Goal: Transaction & Acquisition: Purchase product/service

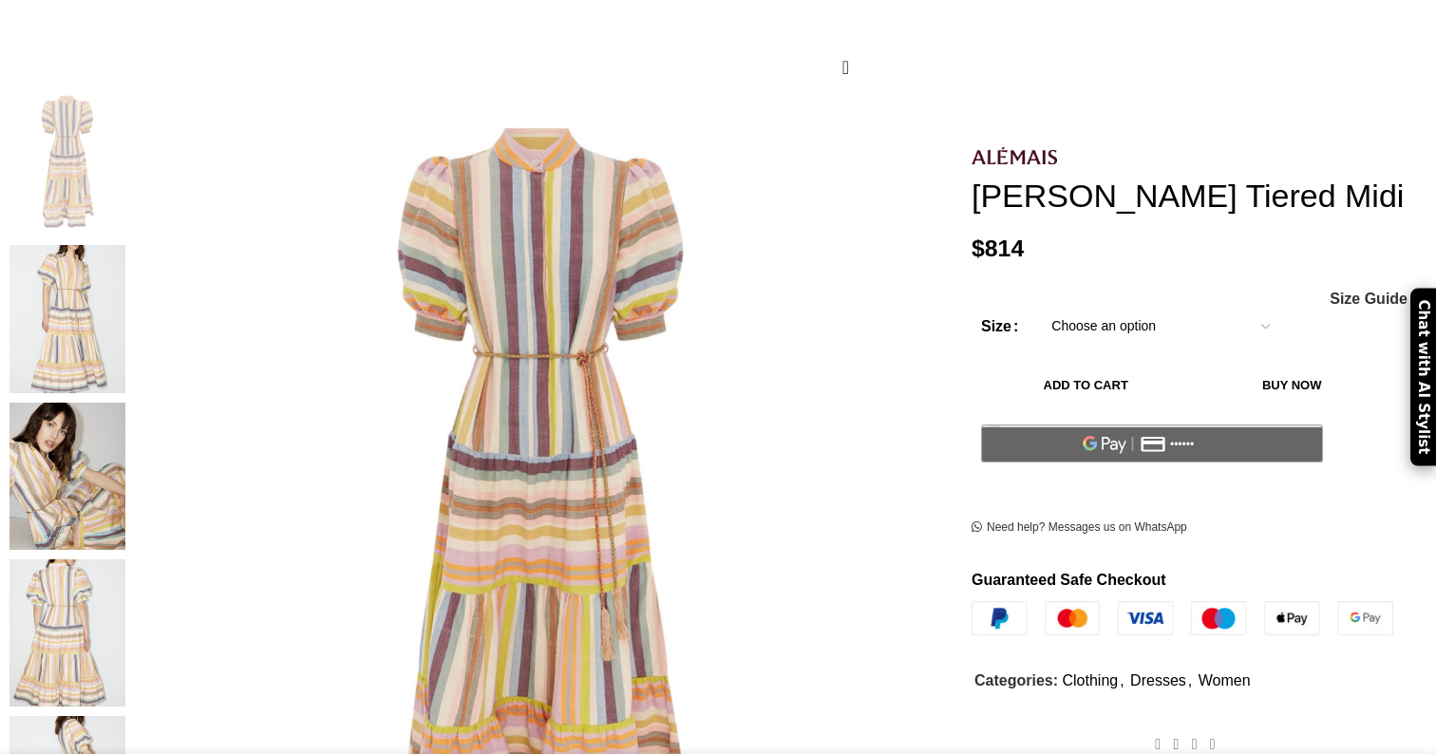
scroll to position [143, 0]
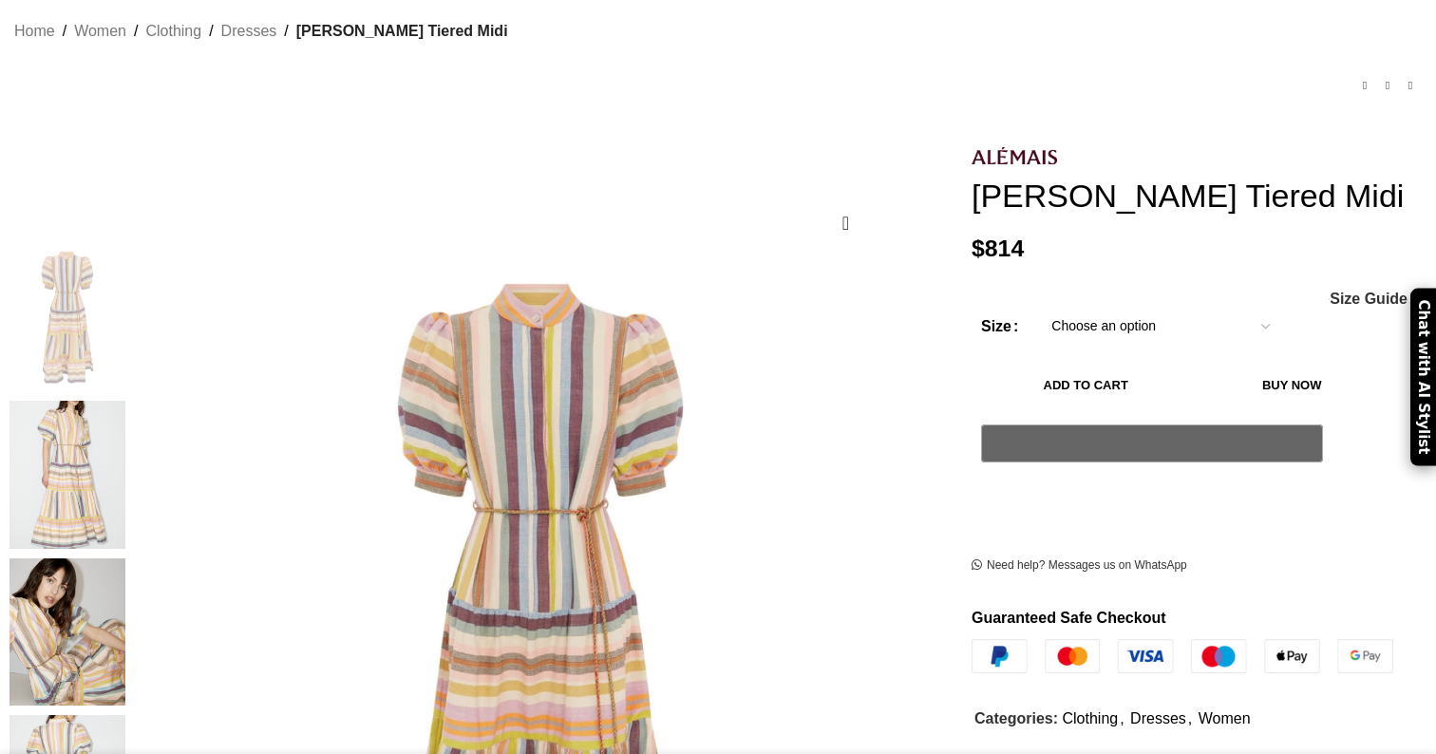
click at [1166, 319] on select "Choose an option 6 UK 8 UK 10 [GEOGRAPHIC_DATA] 12 [GEOGRAPHIC_DATA] 14 [GEOGRA…" at bounding box center [1160, 327] width 247 height 40
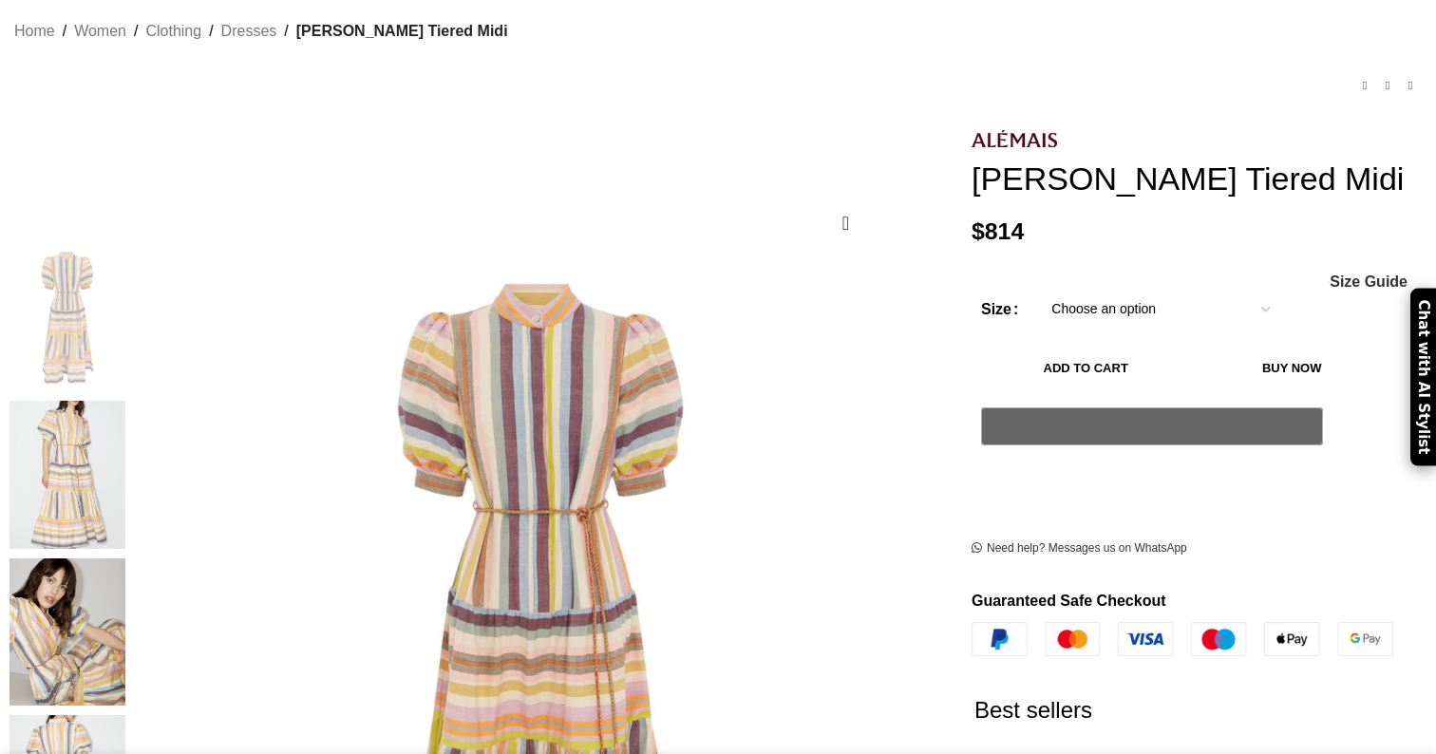
click at [1151, 290] on select "Choose an option 6 UK 8 UK 10 [GEOGRAPHIC_DATA] 12 [GEOGRAPHIC_DATA] 14 [GEOGRA…" at bounding box center [1160, 310] width 247 height 40
click at [125, 401] on img at bounding box center [68, 474] width 116 height 147
click at [125, 411] on img at bounding box center [68, 474] width 116 height 147
click at [125, 559] on img at bounding box center [68, 632] width 116 height 147
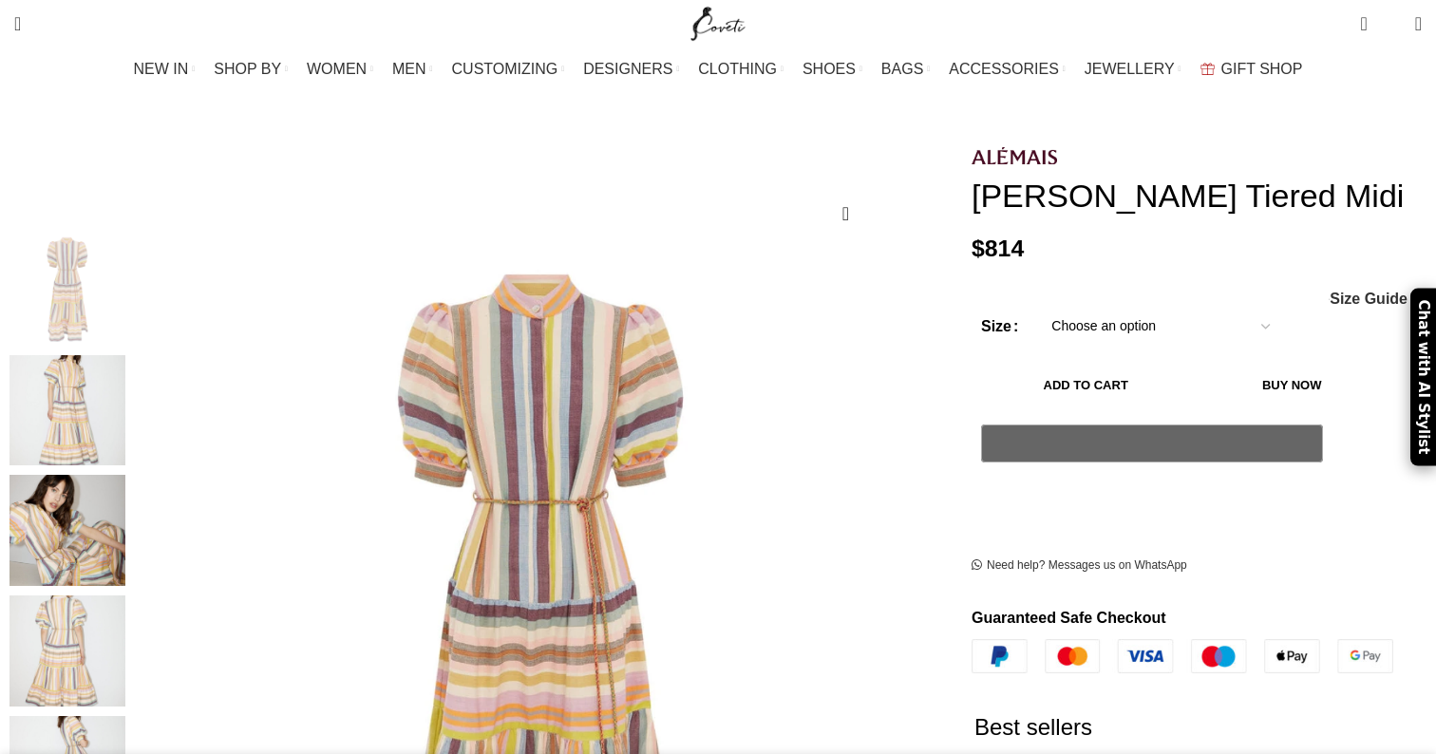
scroll to position [119, 0]
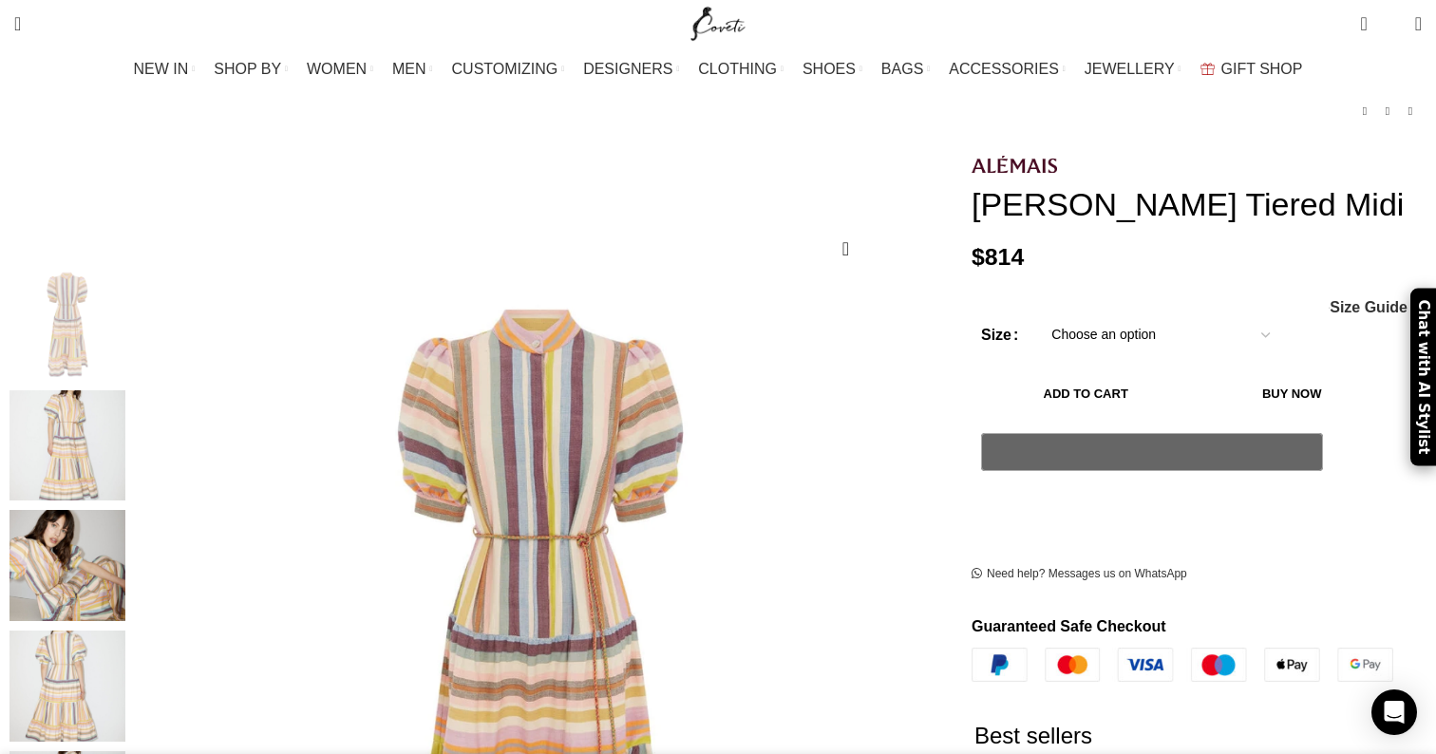
click at [1065, 316] on select "Choose an option 6 UK 8 UK 10 [GEOGRAPHIC_DATA] 12 [GEOGRAPHIC_DATA] 14 [GEOGRA…" at bounding box center [1160, 335] width 247 height 40
select select "16-[GEOGRAPHIC_DATA]"
click at [1037, 315] on select "Choose an option 6 UK 8 UK 10 [GEOGRAPHIC_DATA] 12 [GEOGRAPHIC_DATA] 14 [GEOGRA…" at bounding box center [1160, 335] width 247 height 40
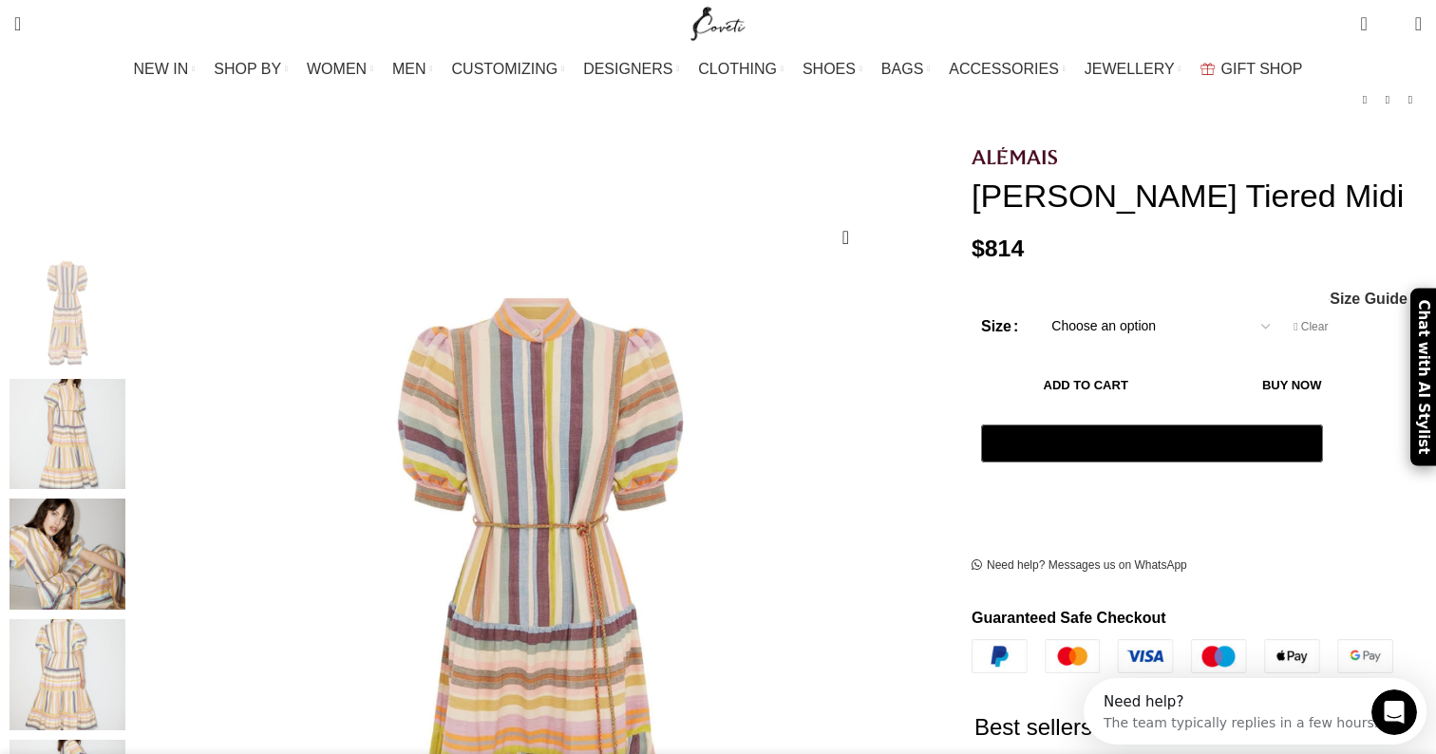
scroll to position [0, 400]
click at [125, 518] on img "3 / 5" at bounding box center [68, 554] width 116 height 111
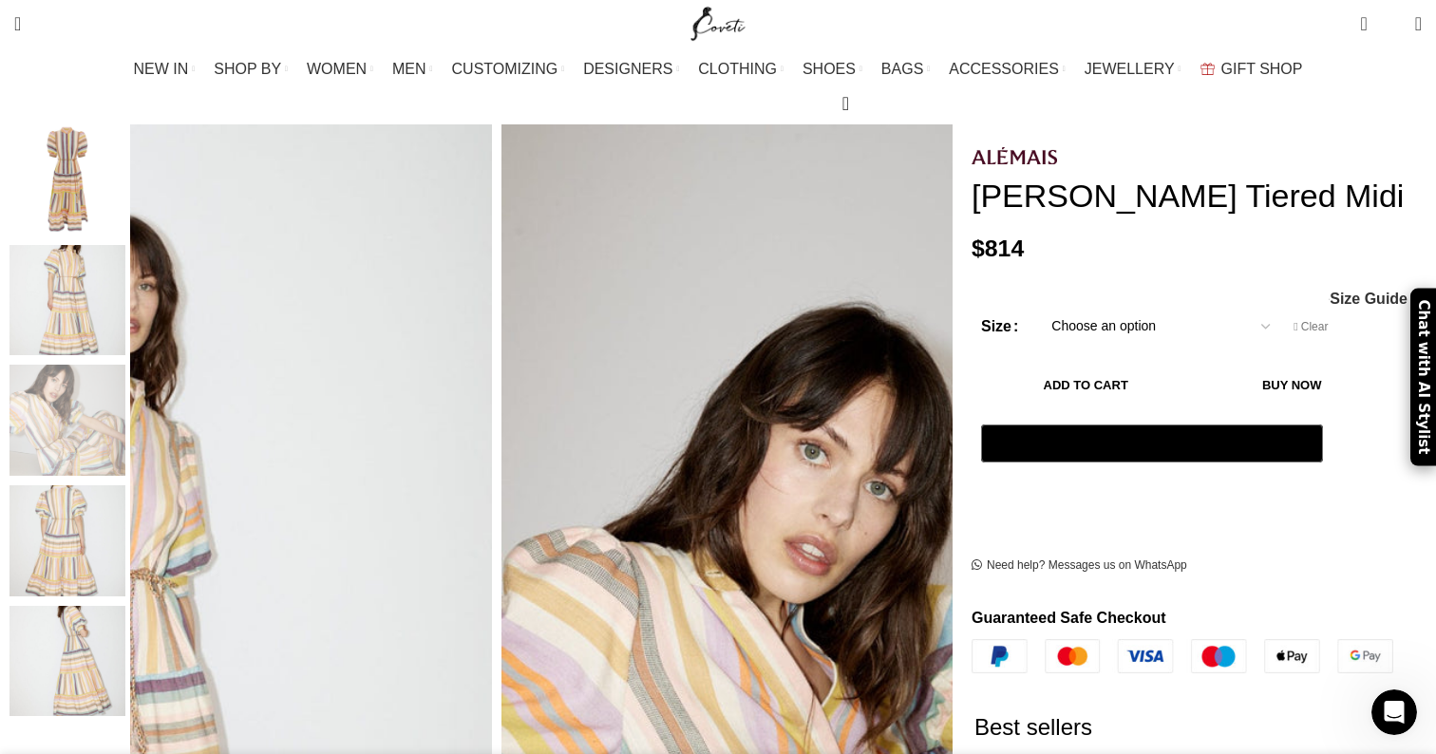
scroll to position [283, 0]
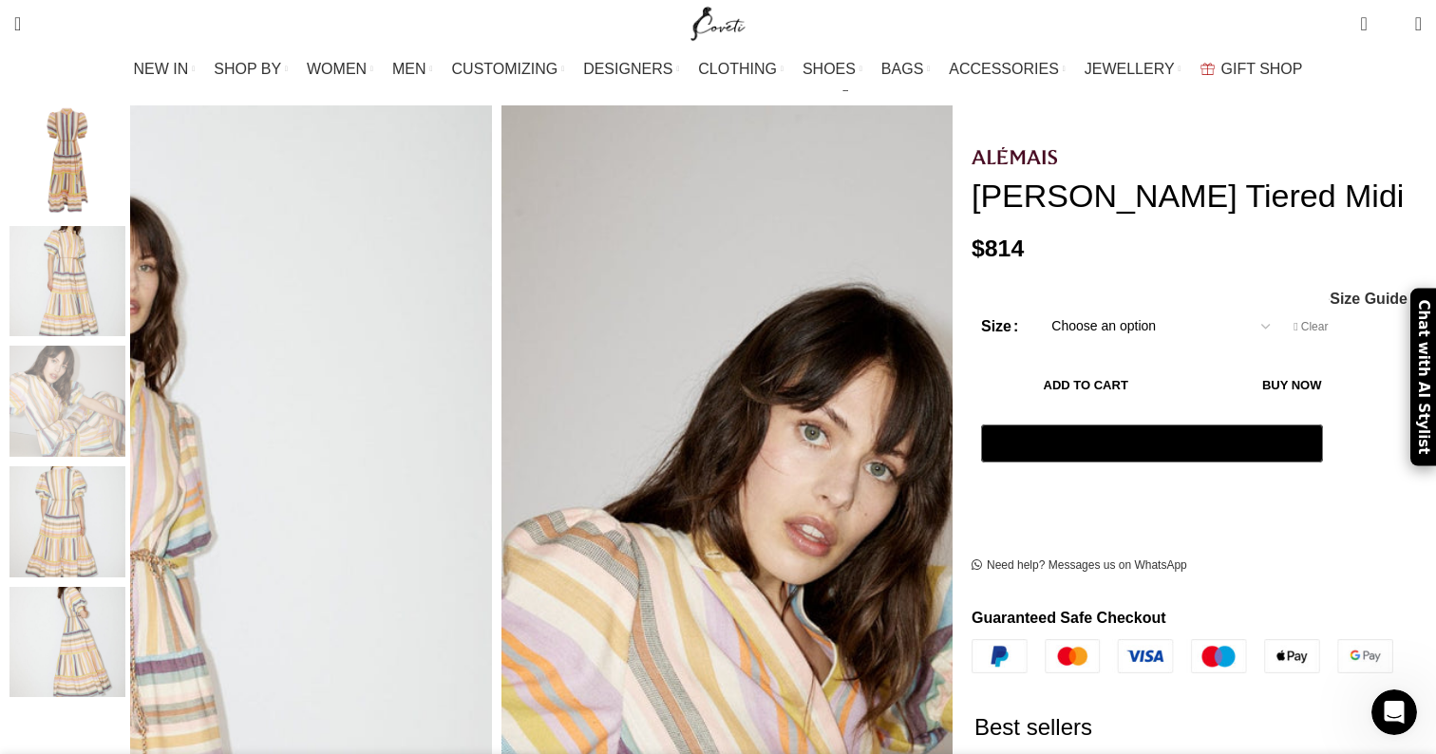
click at [125, 244] on img "2 / 5" at bounding box center [68, 281] width 116 height 111
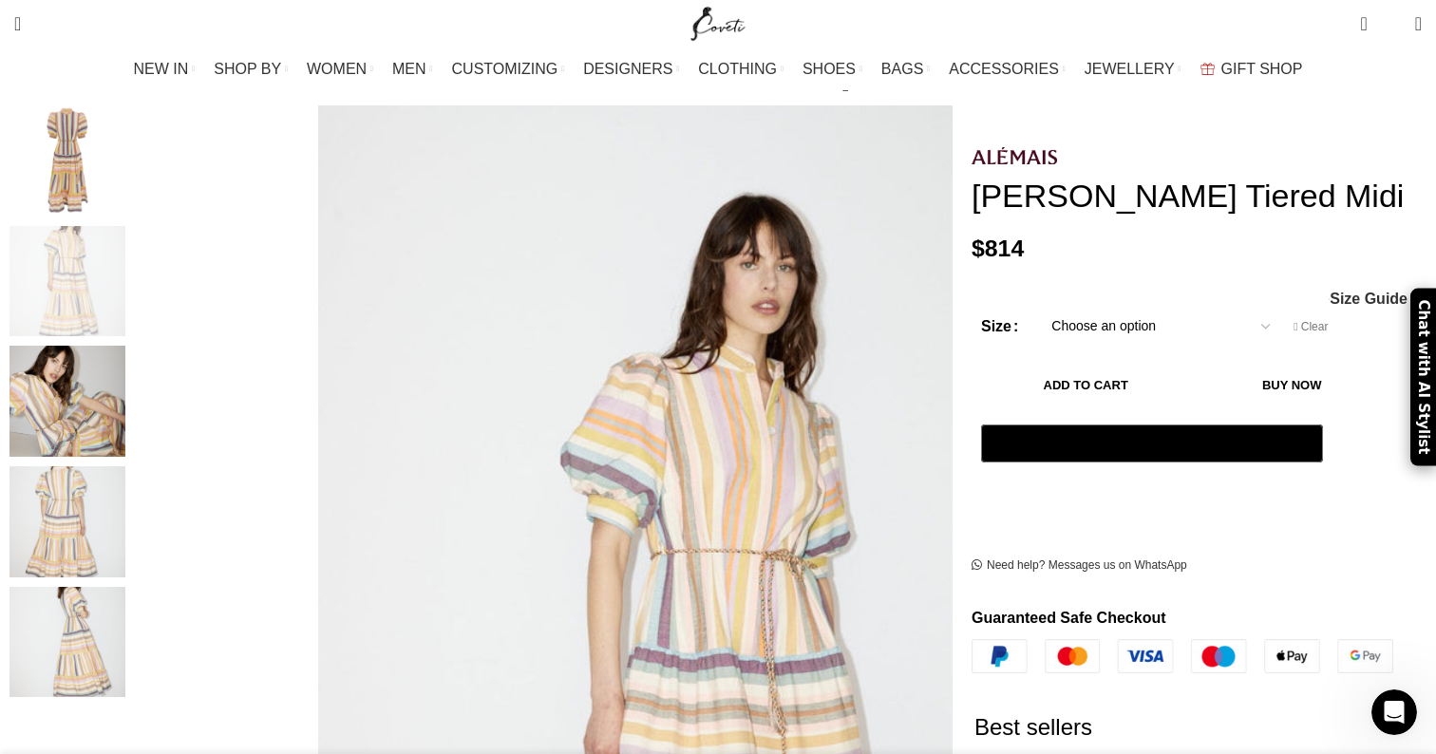
click at [125, 155] on img "1 / 5" at bounding box center [68, 160] width 116 height 111
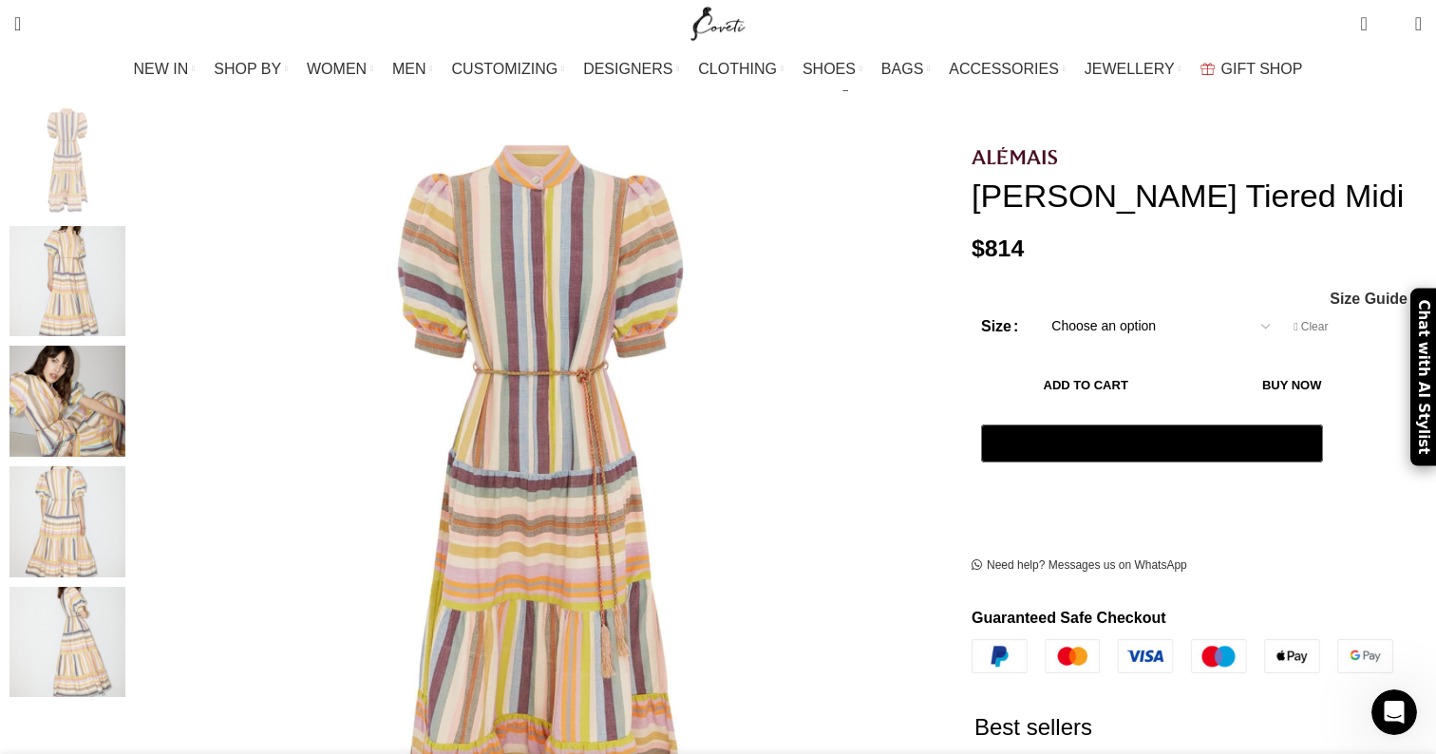
scroll to position [0, 599]
click at [125, 466] on img "4 / 5" at bounding box center [68, 521] width 116 height 111
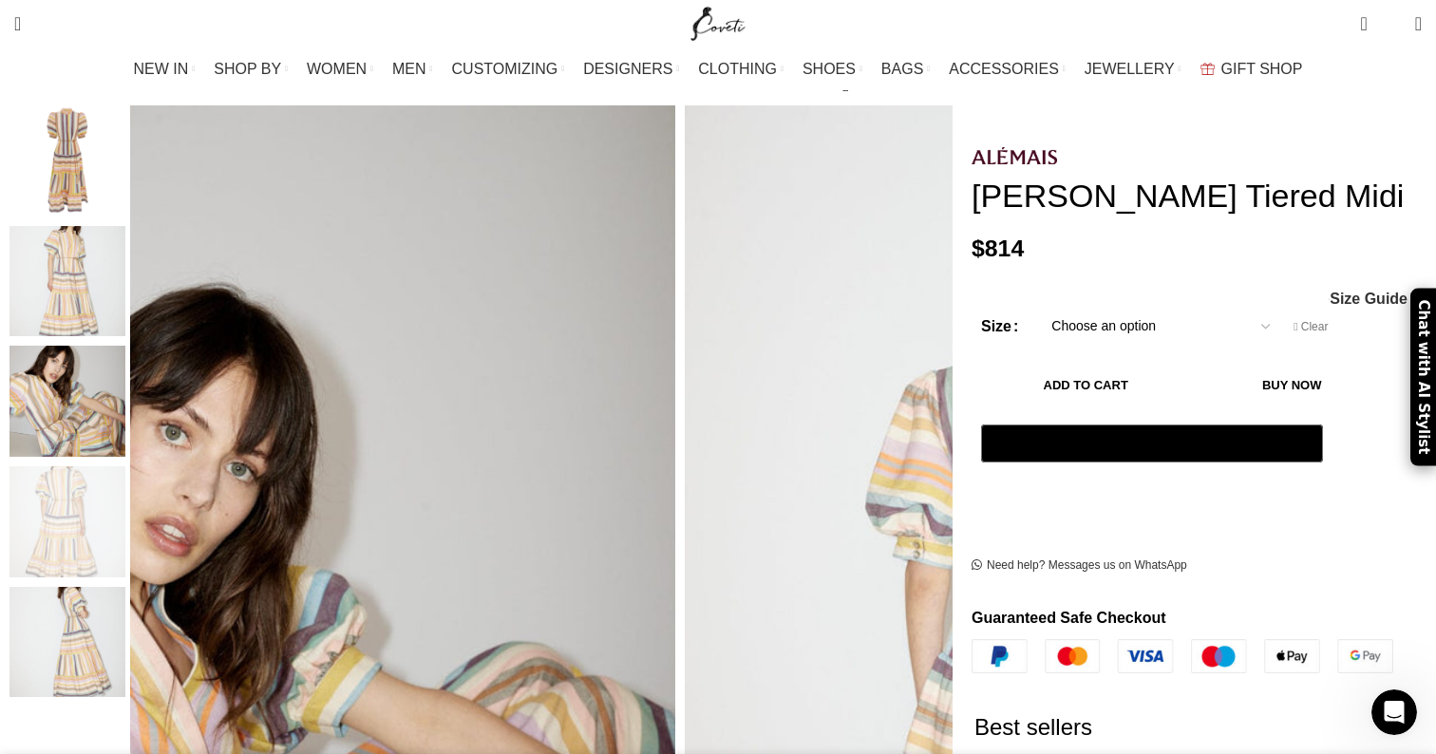
click at [125, 596] on img "5 / 5" at bounding box center [68, 642] width 116 height 111
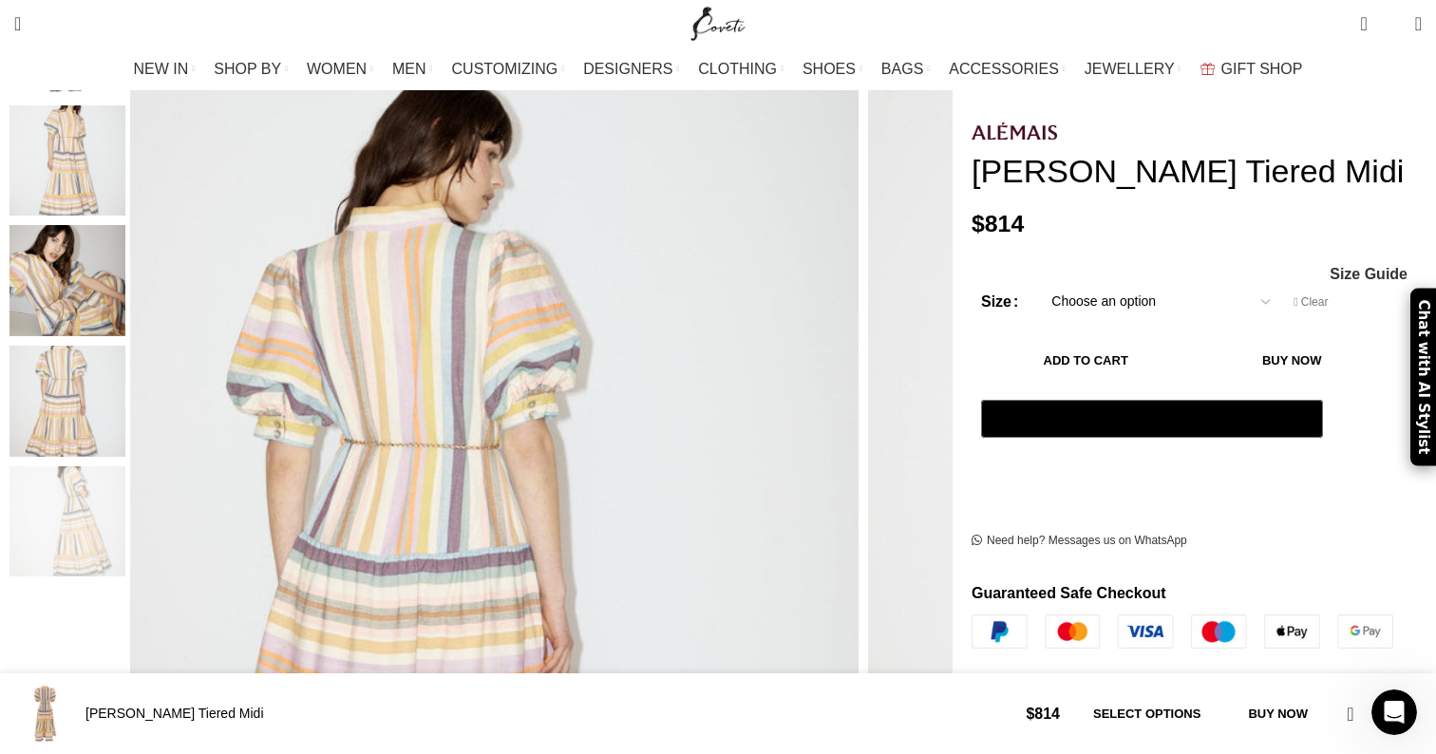
scroll to position [272, 0]
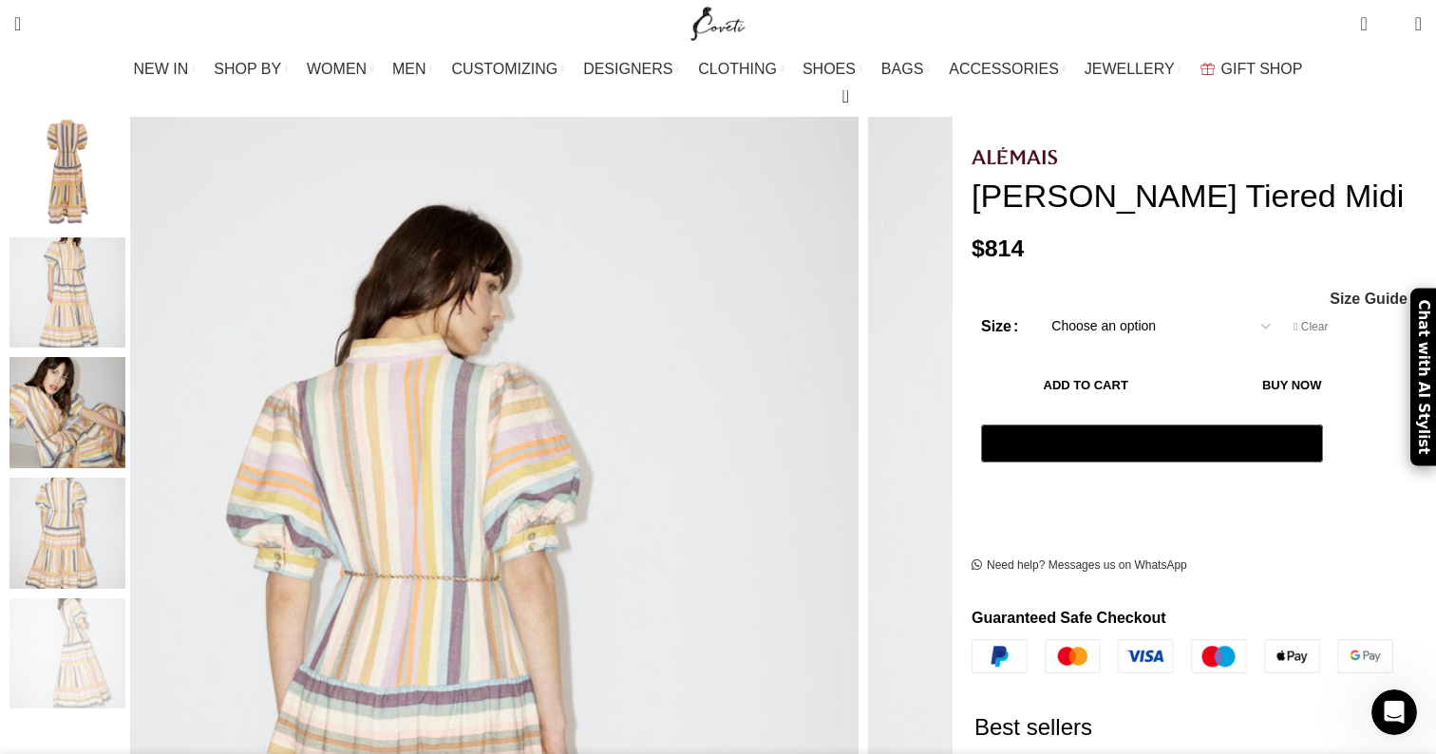
click at [125, 281] on img "2 / 5" at bounding box center [68, 293] width 116 height 111
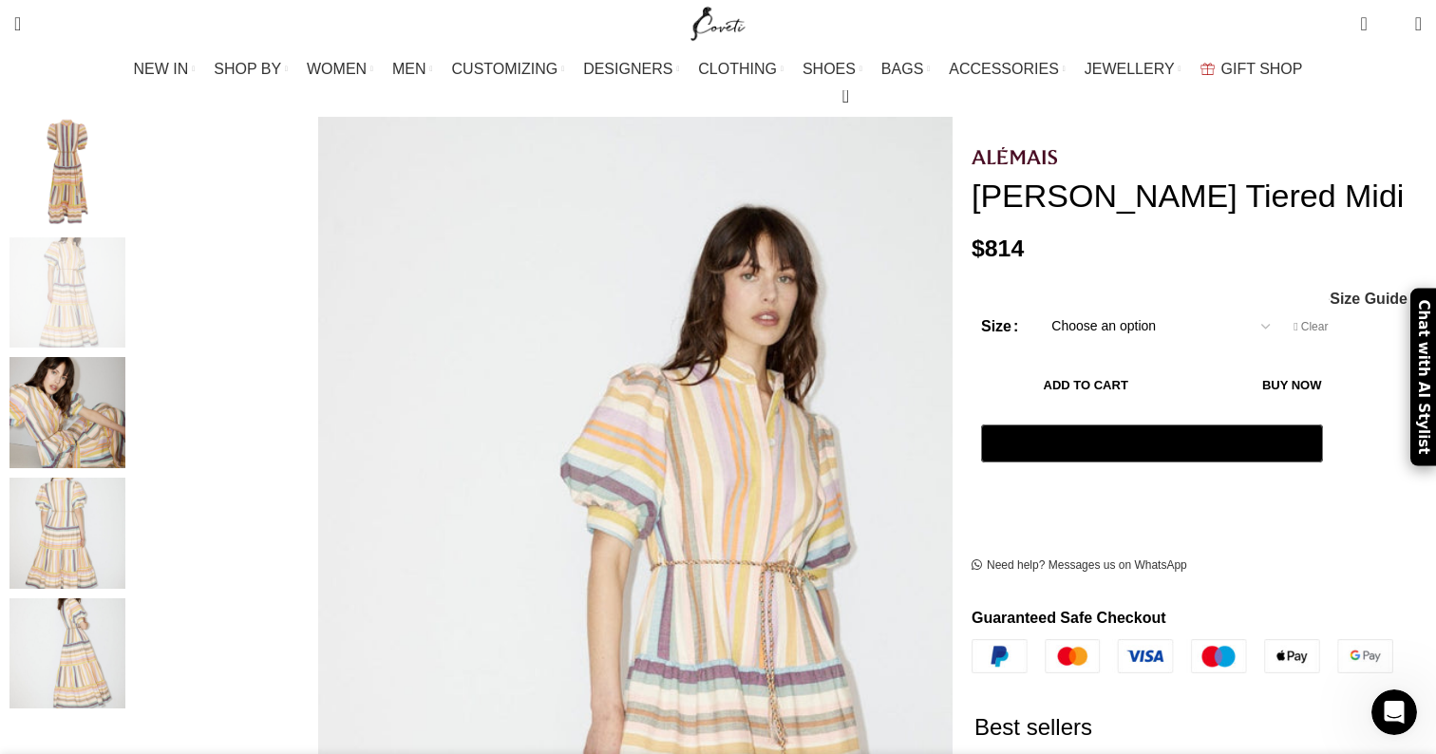
click at [125, 362] on img "3 / 5" at bounding box center [68, 412] width 116 height 111
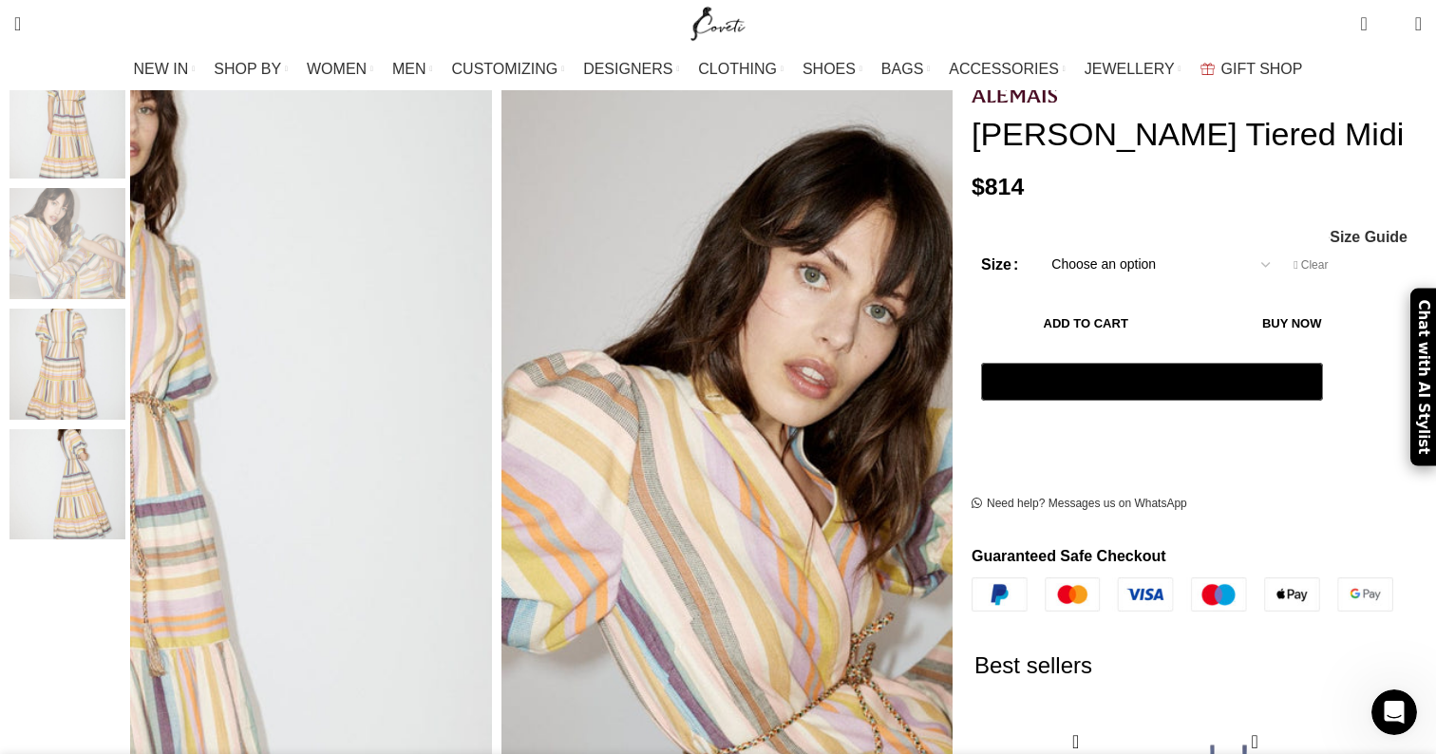
scroll to position [437, 0]
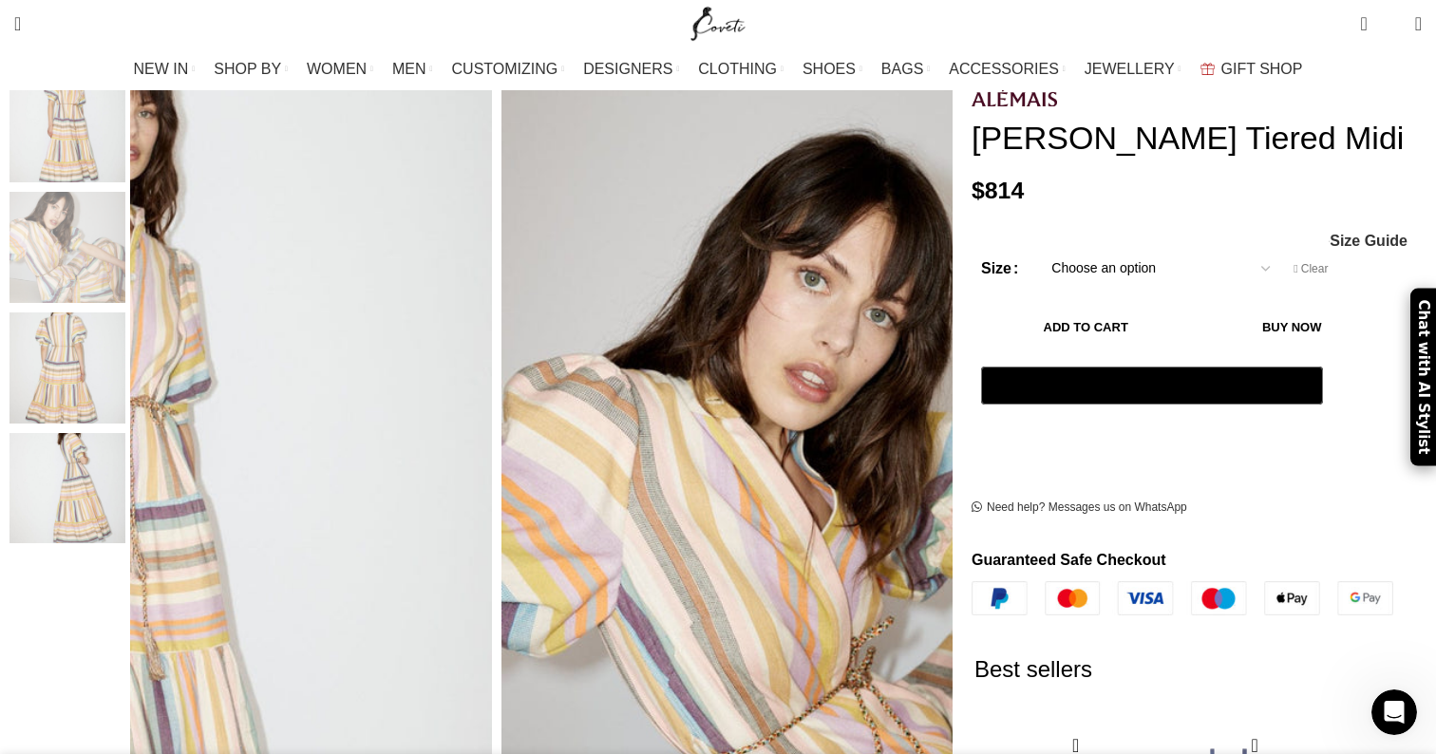
click at [125, 352] on img "4 / 5" at bounding box center [68, 368] width 116 height 111
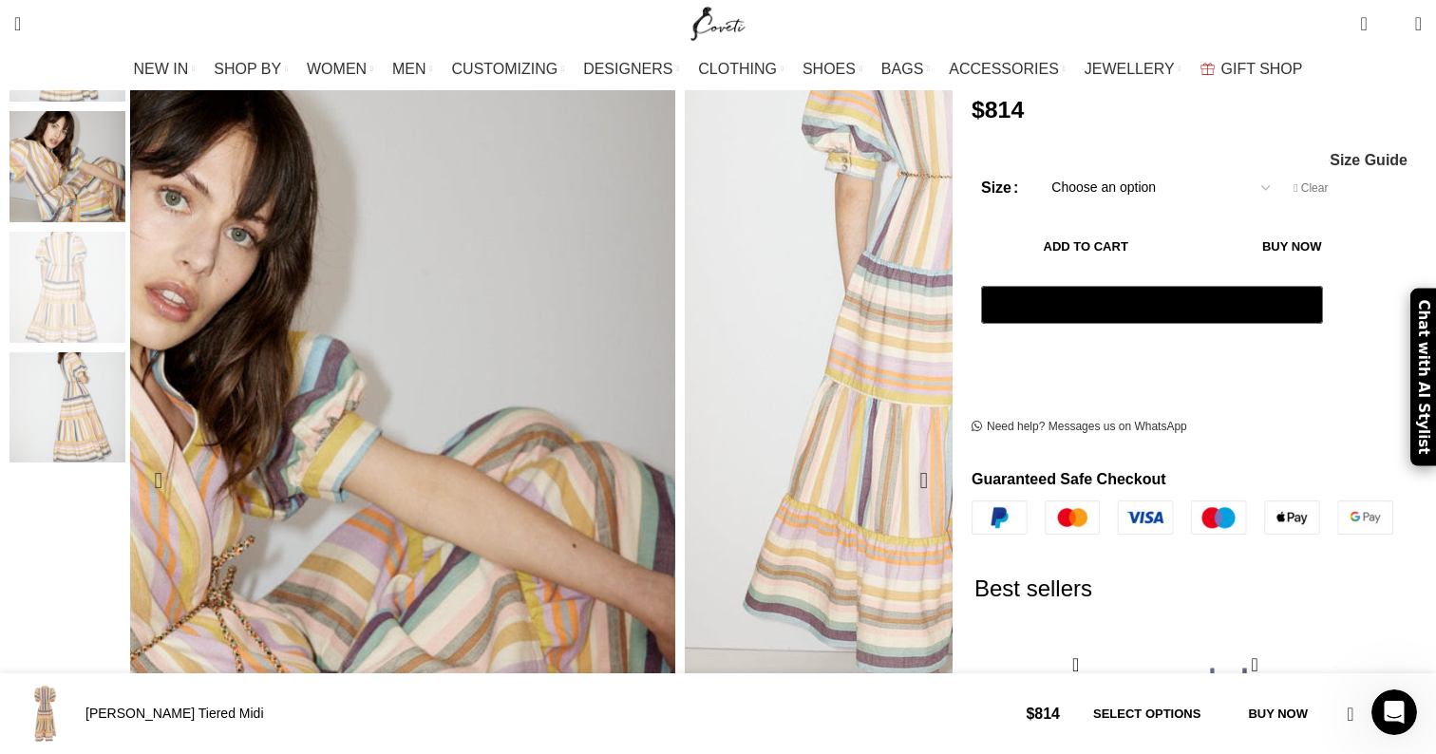
scroll to position [494, 0]
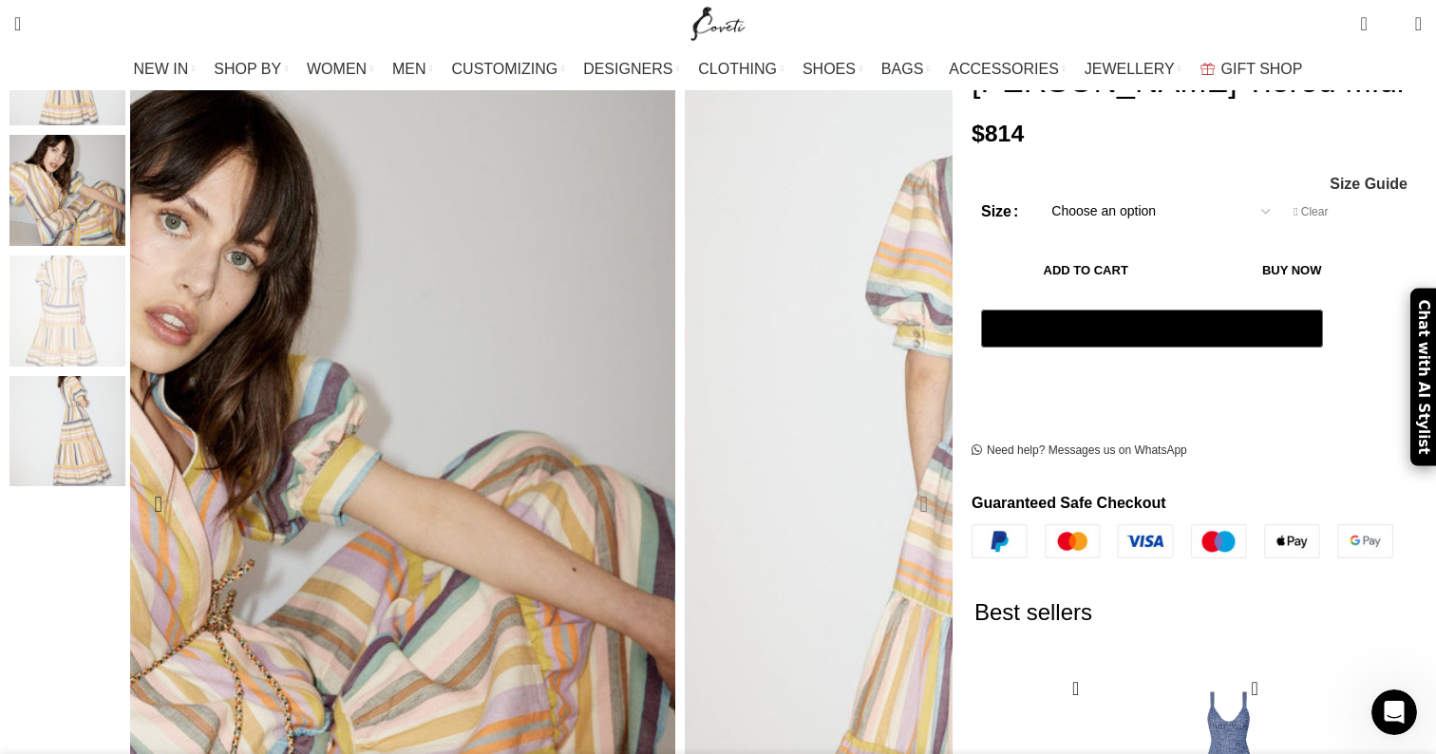
click at [901, 481] on div "Next slide" at bounding box center [925, 505] width 48 height 48
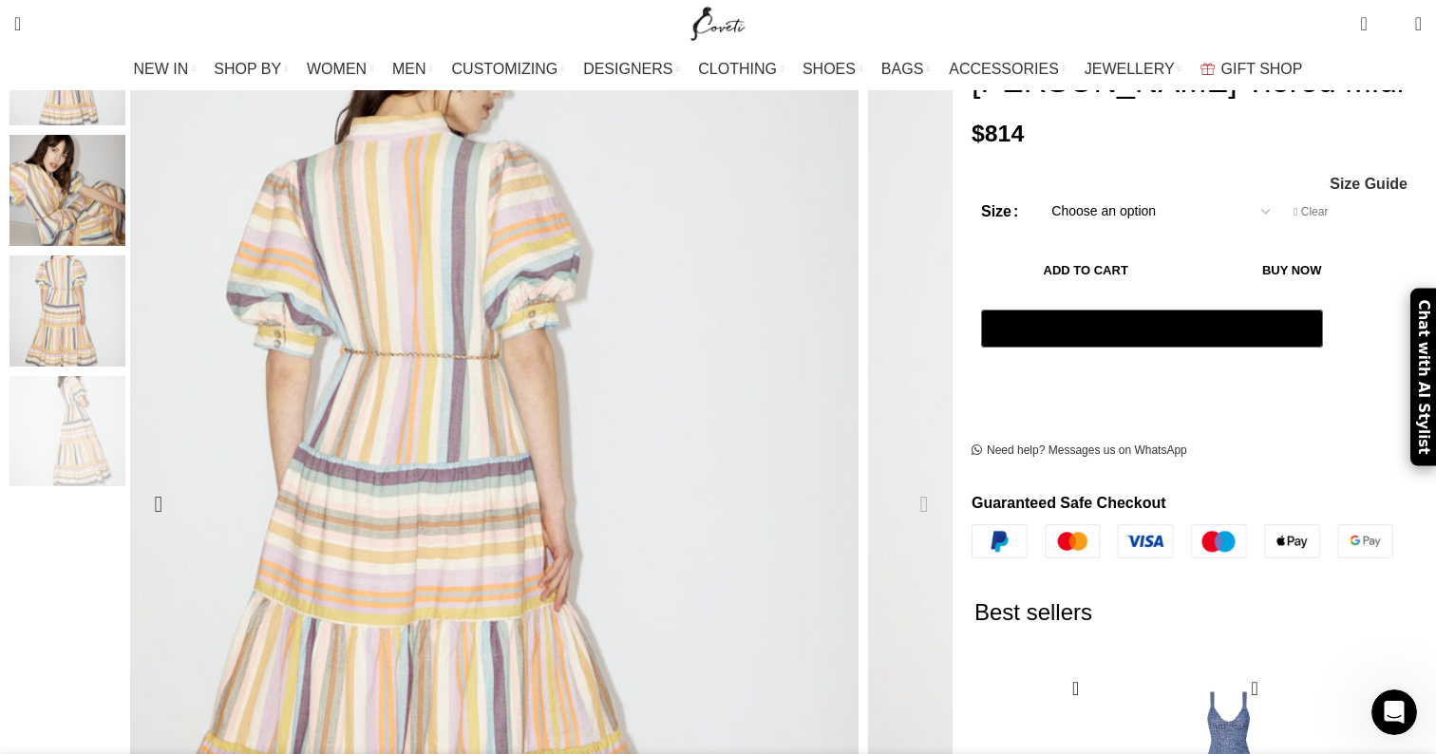
click at [901, 481] on div "Next slide" at bounding box center [925, 505] width 48 height 48
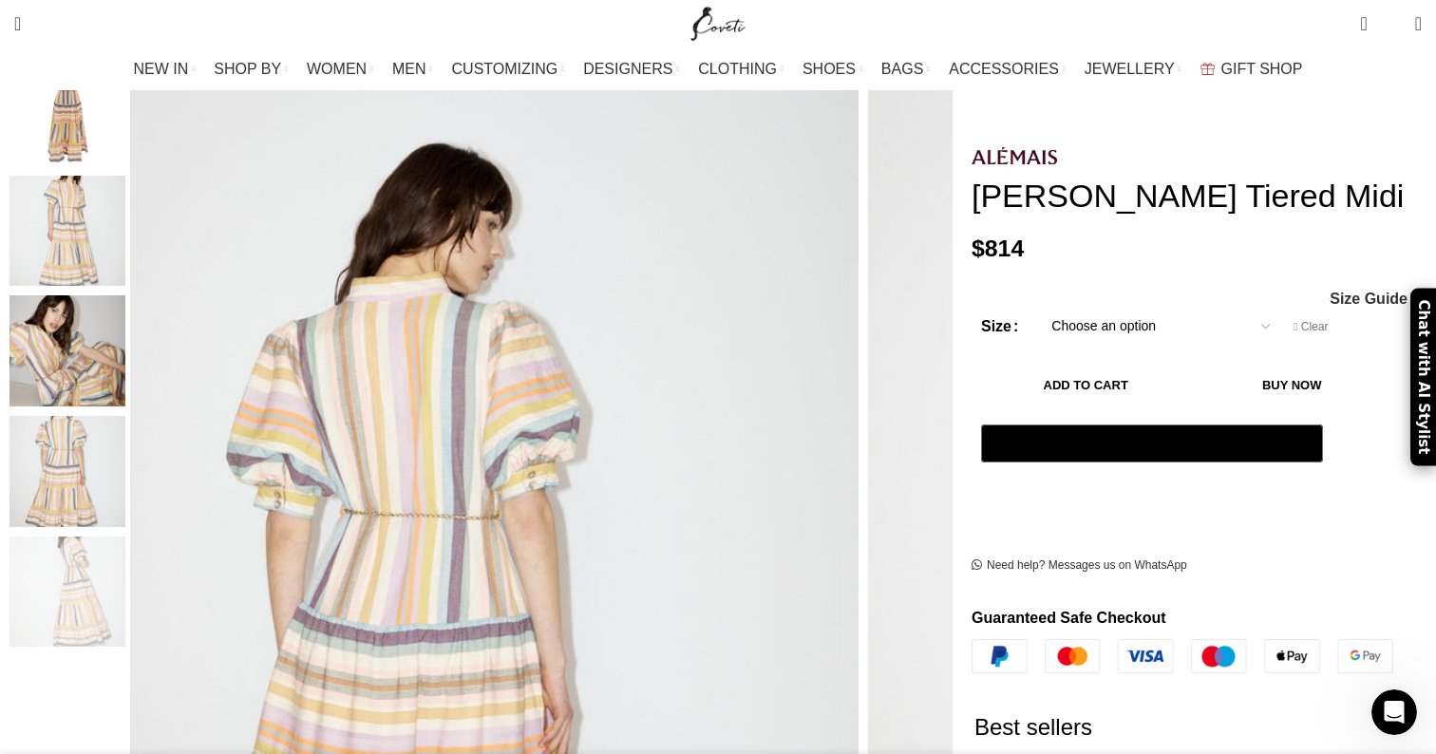
scroll to position [108, 0]
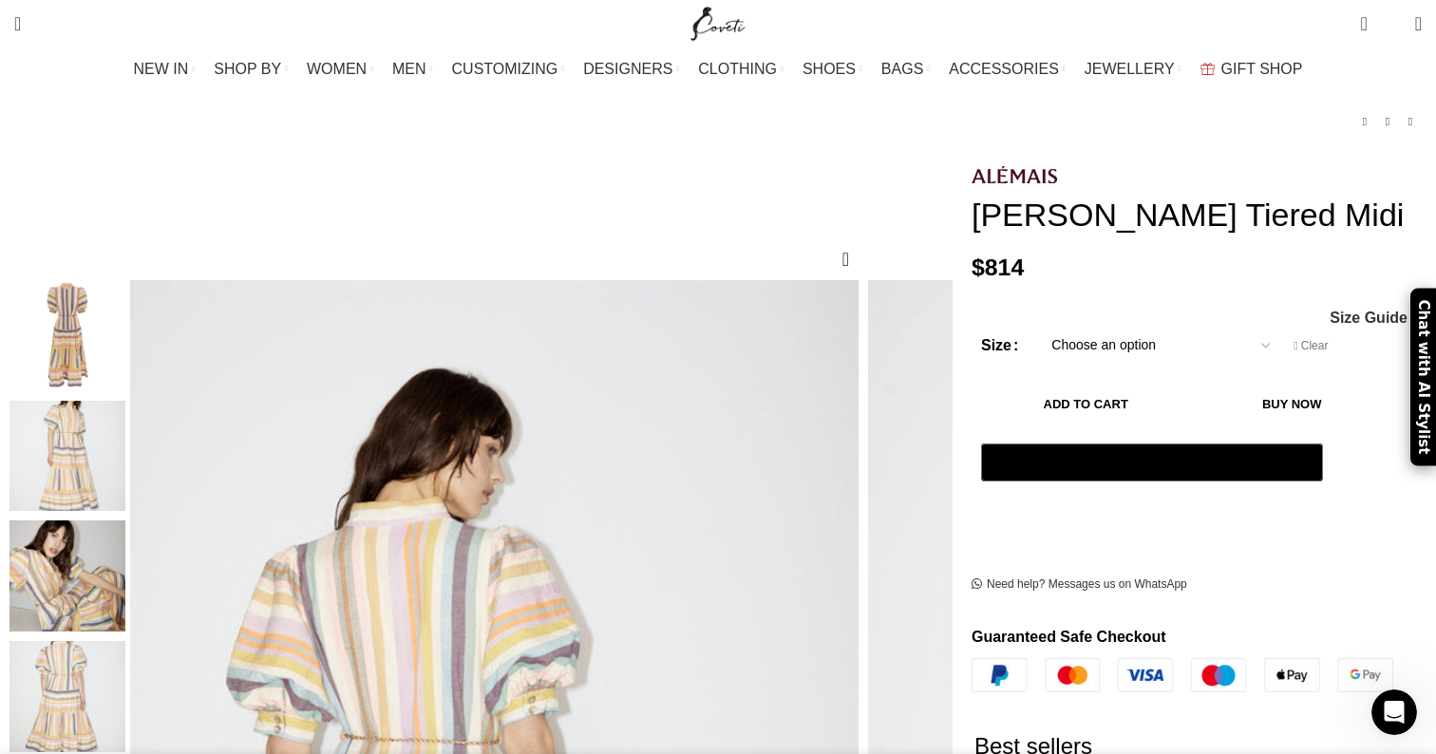
click at [125, 451] on img "2 / 5" at bounding box center [68, 456] width 116 height 111
